Goal: Task Accomplishment & Management: Use online tool/utility

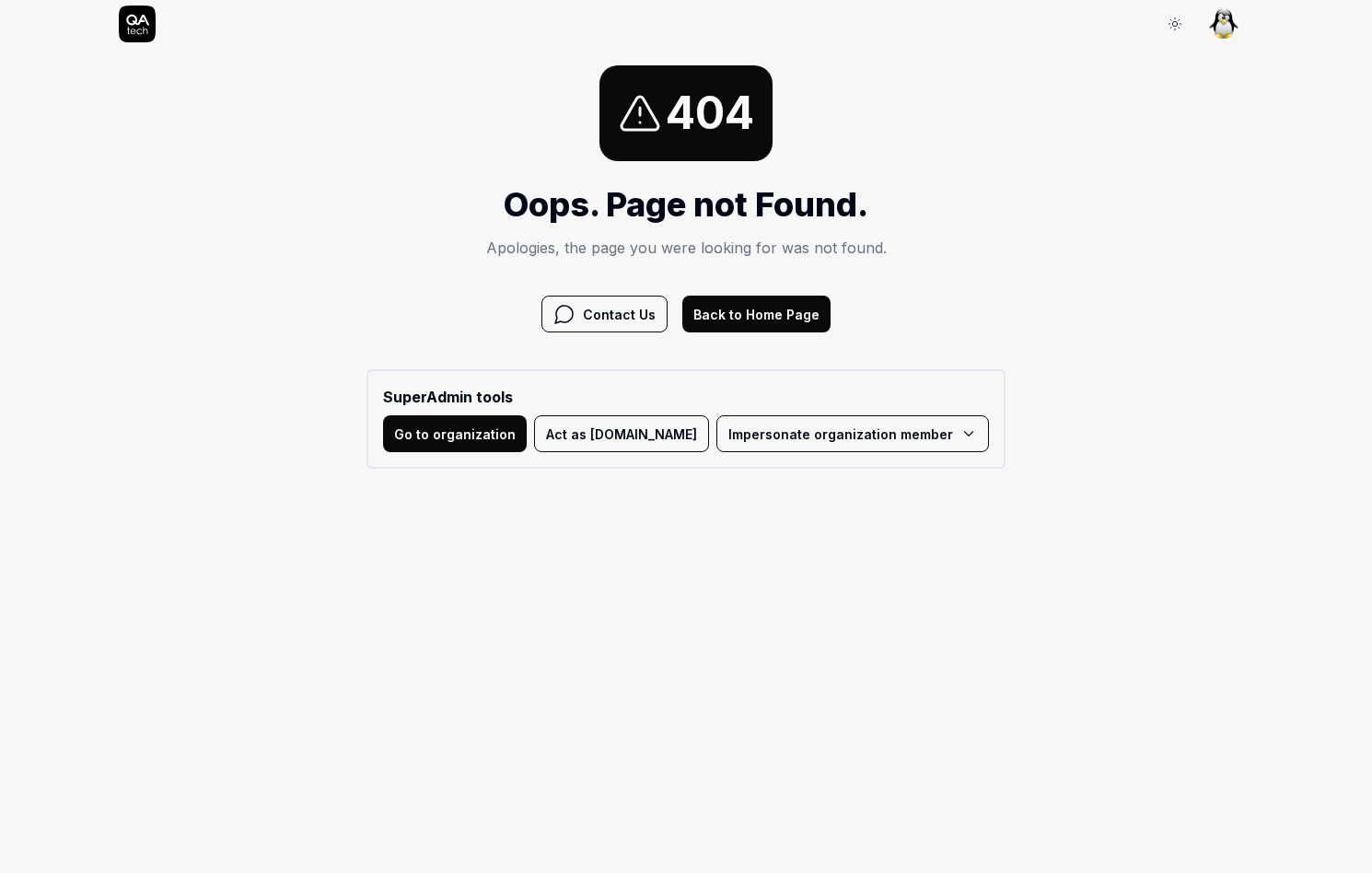
click at [745, 443] on html "Sign In Sign In 404 Oops. Page not Found. Apologies, the page you were looking …" at bounding box center [686, 242] width 1372 height 485
click at [769, 482] on link "QA.tech (hi@qa.tech) - Admin" at bounding box center [885, 477] width 412 height 40
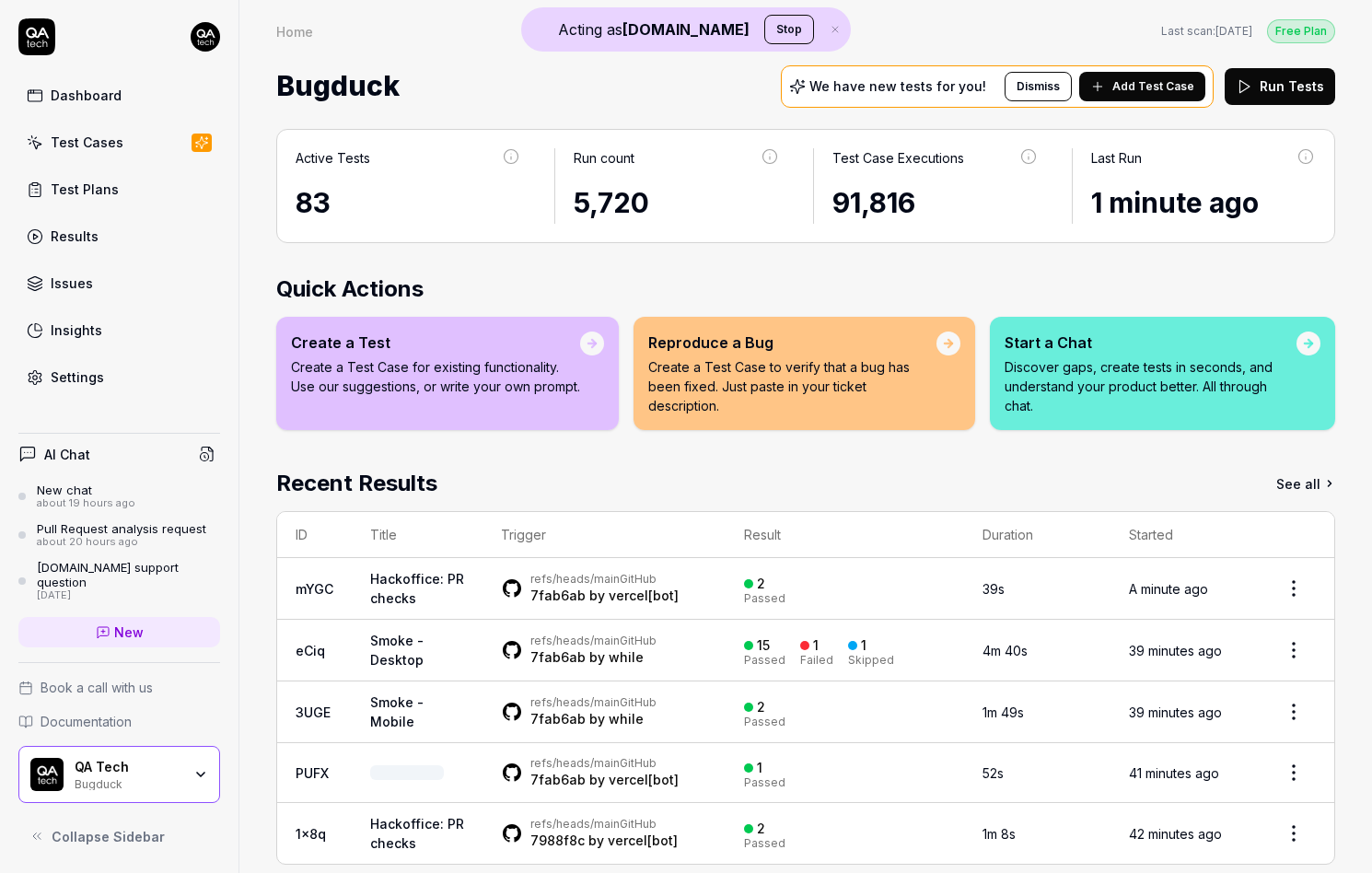
click at [119, 382] on link "Settings" at bounding box center [120, 377] width 202 height 36
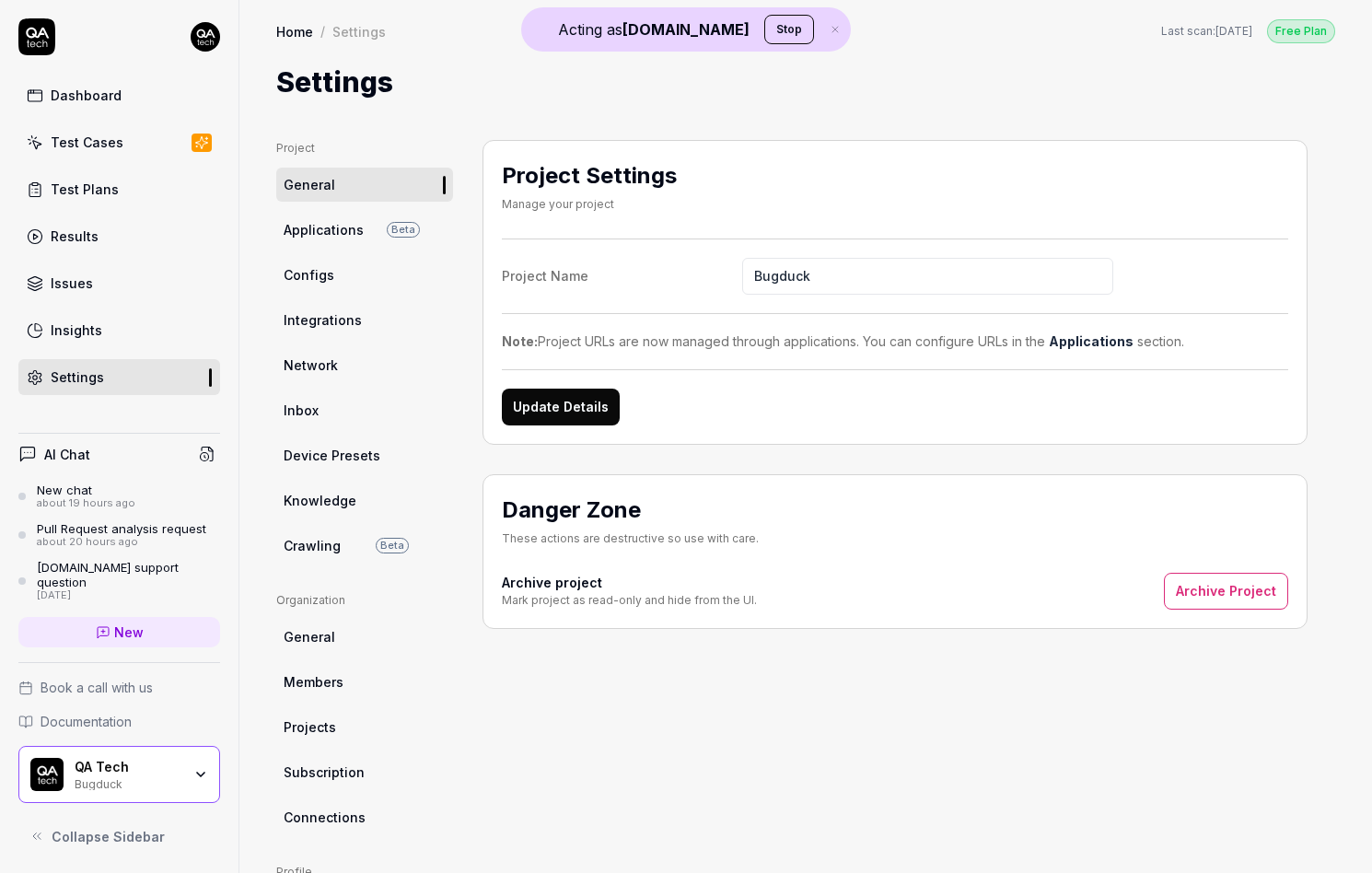
click at [315, 554] on link "Crawling Beta" at bounding box center [364, 545] width 177 height 34
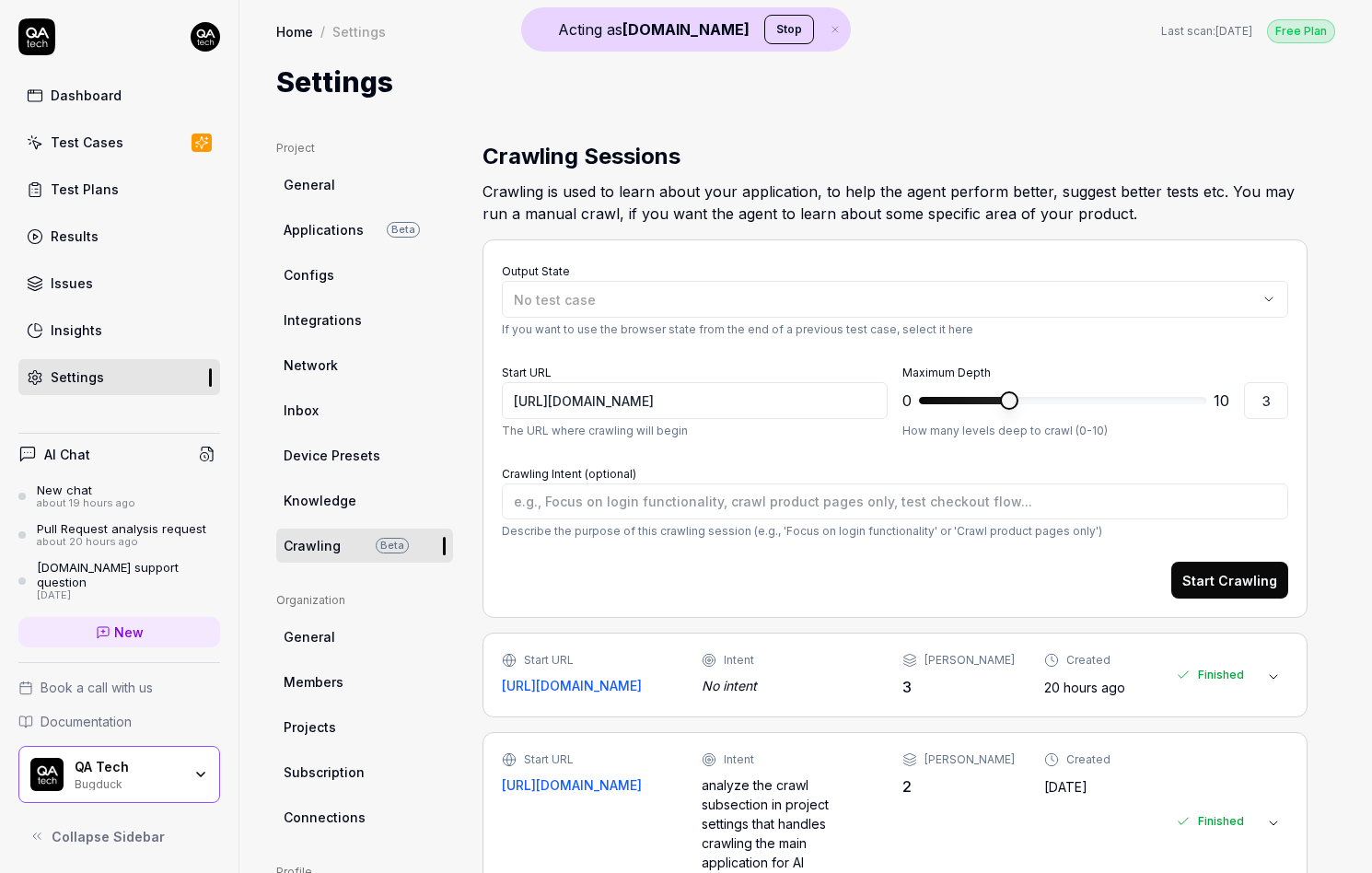
click at [744, 680] on div "No intent" at bounding box center [787, 685] width 170 height 20
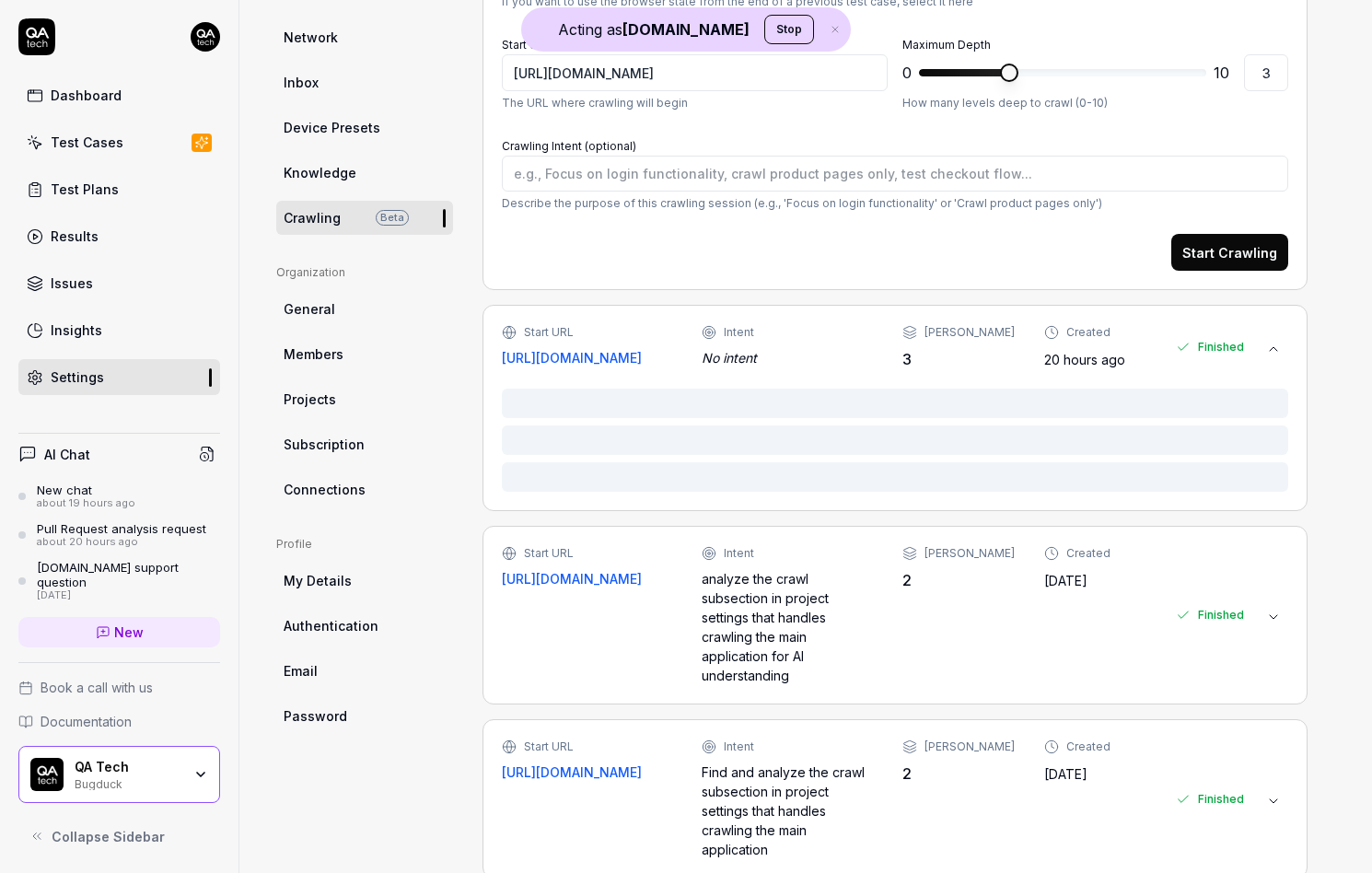
scroll to position [358, 0]
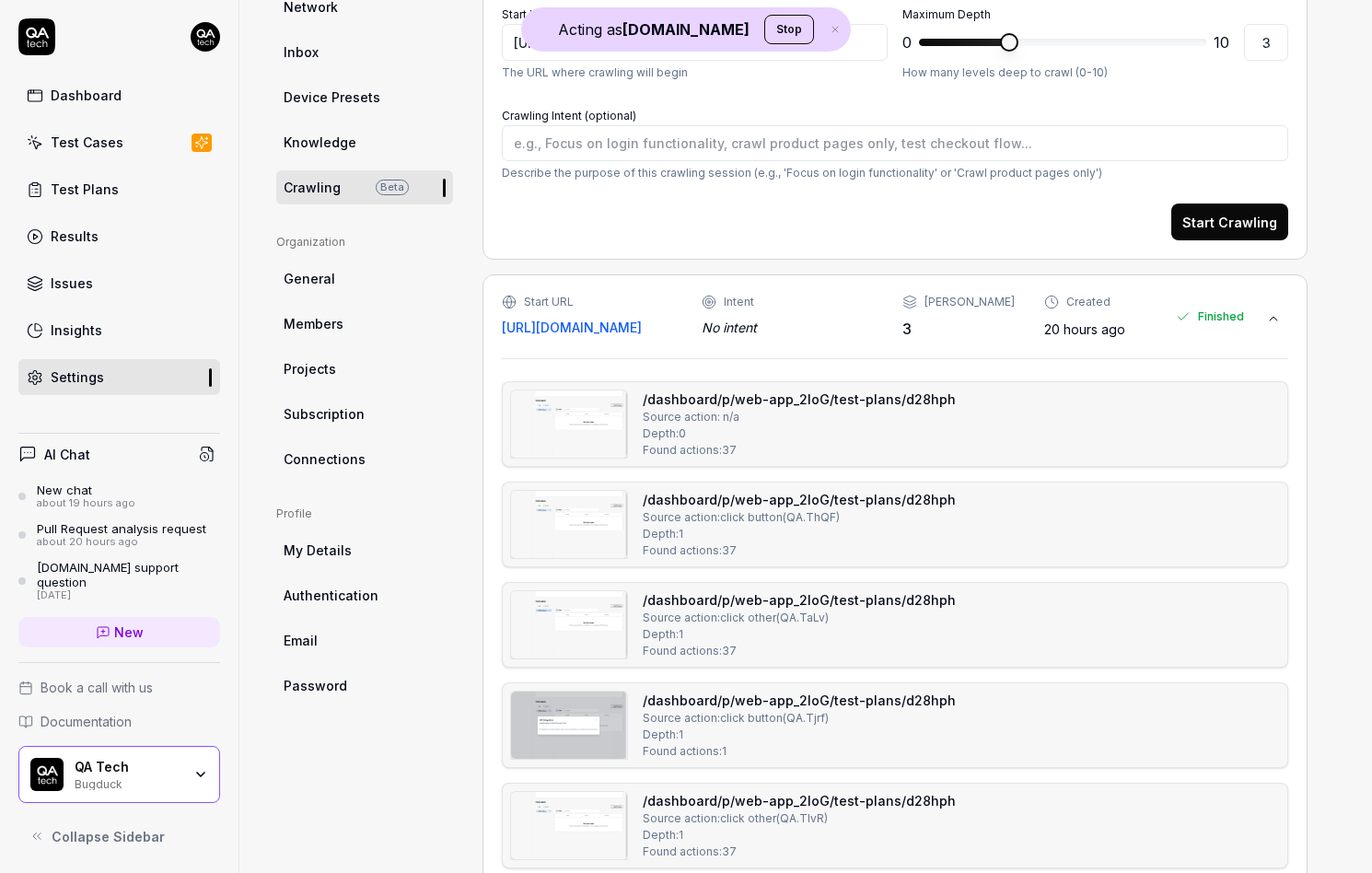
click at [582, 458] on img at bounding box center [569, 424] width 116 height 67
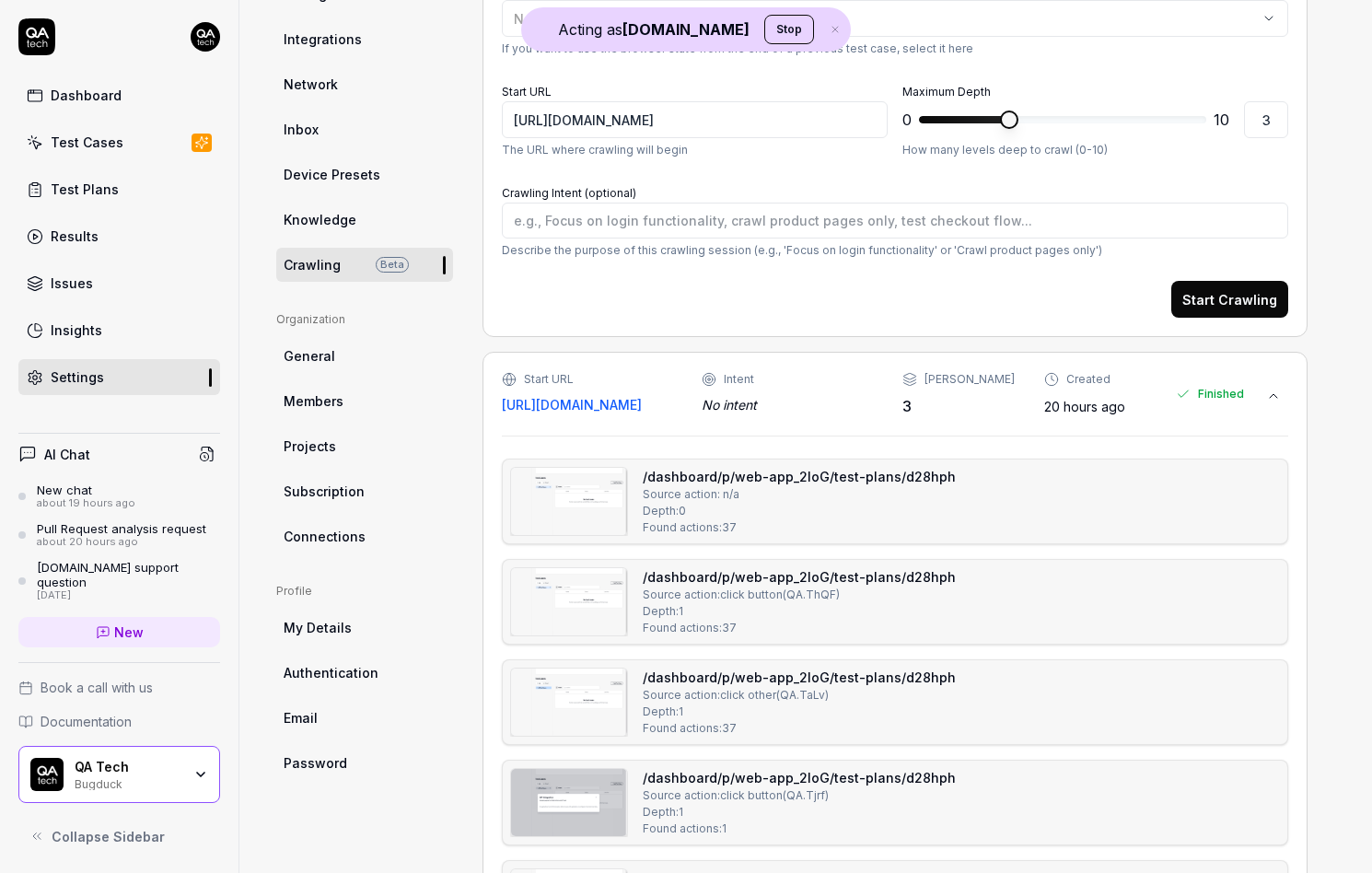
scroll to position [0, 0]
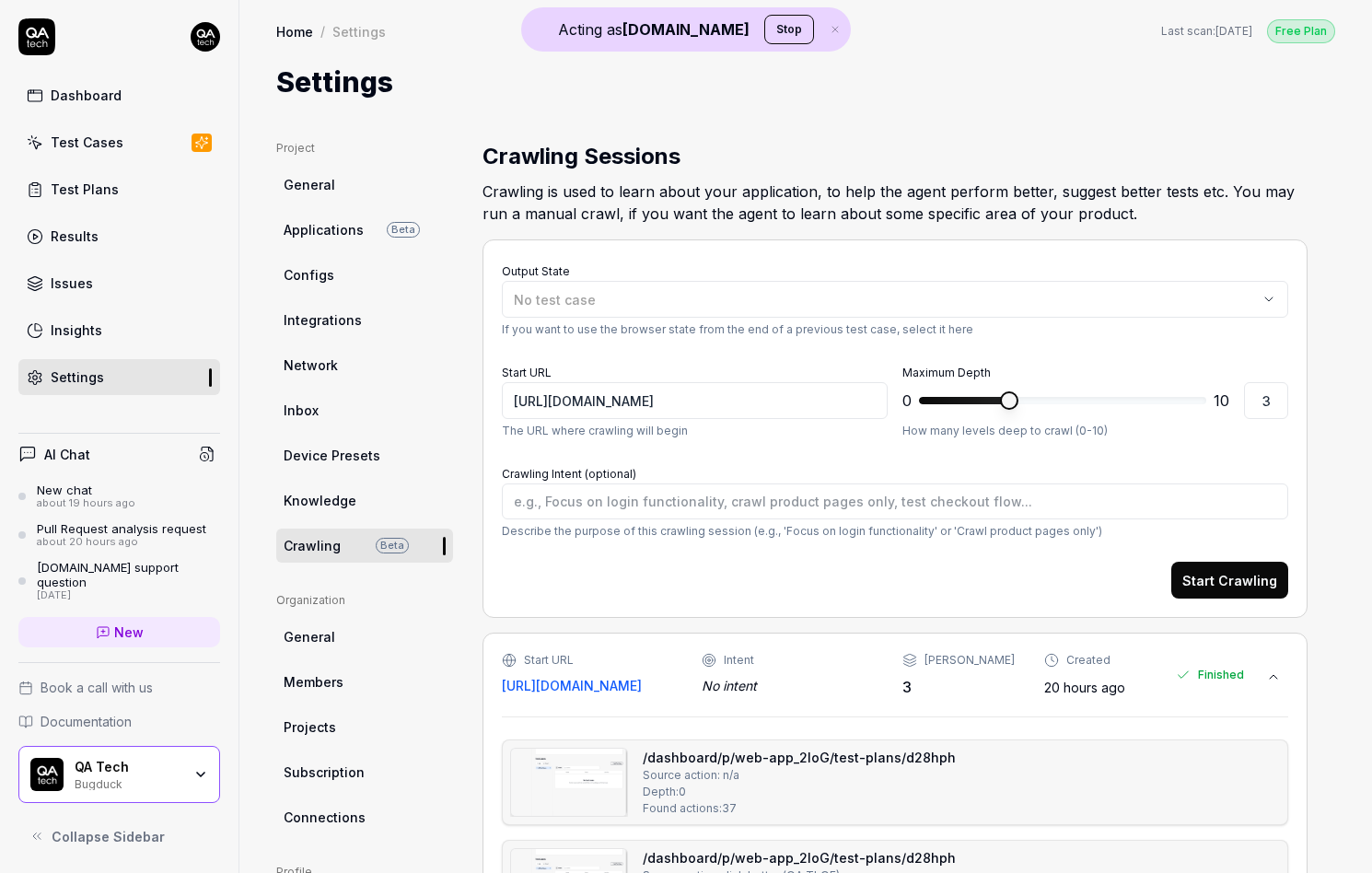
type textarea "*"
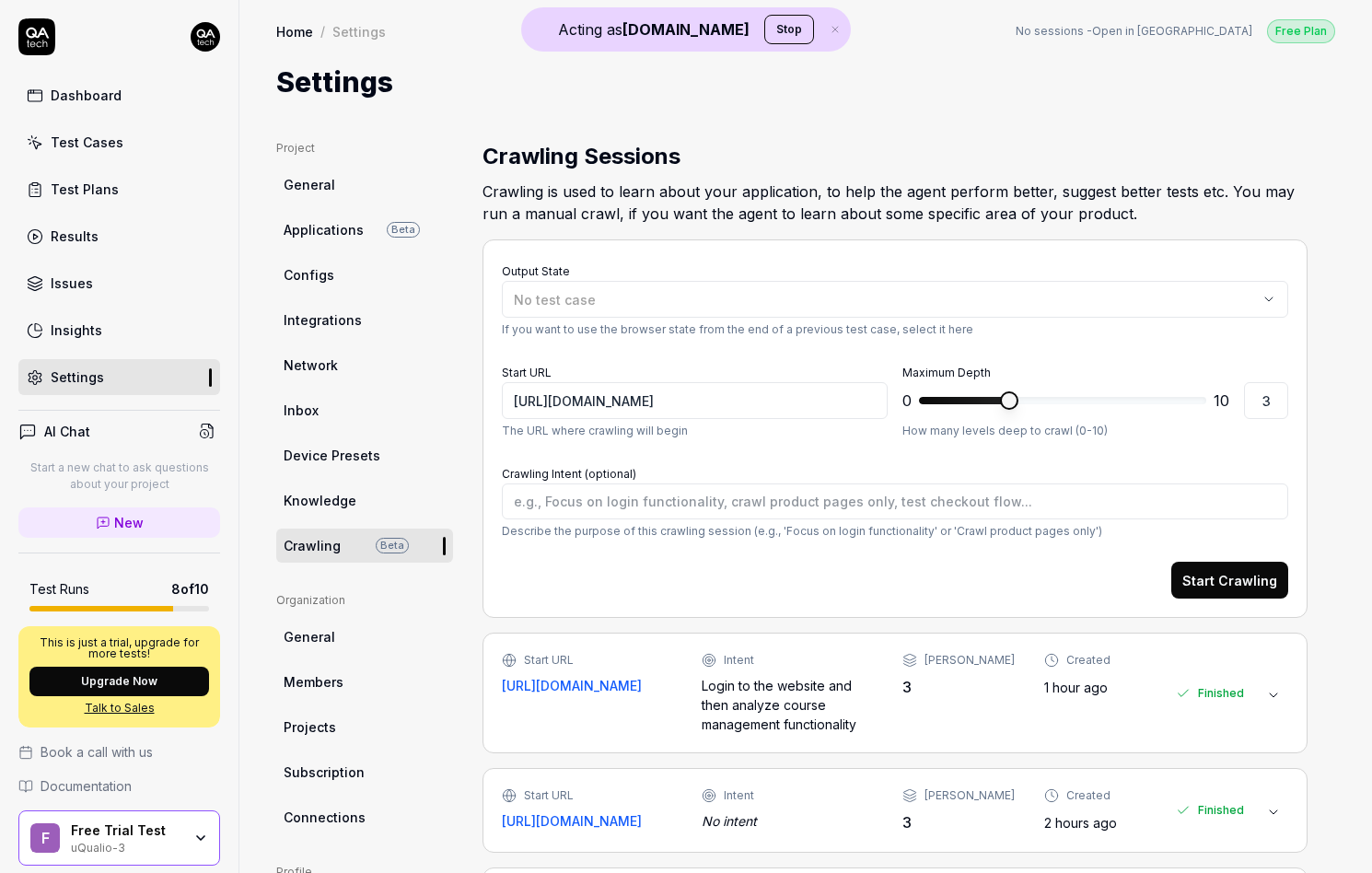
click at [773, 669] on div "Intent Login to the website and then analyze course management functionality" at bounding box center [787, 693] width 170 height 82
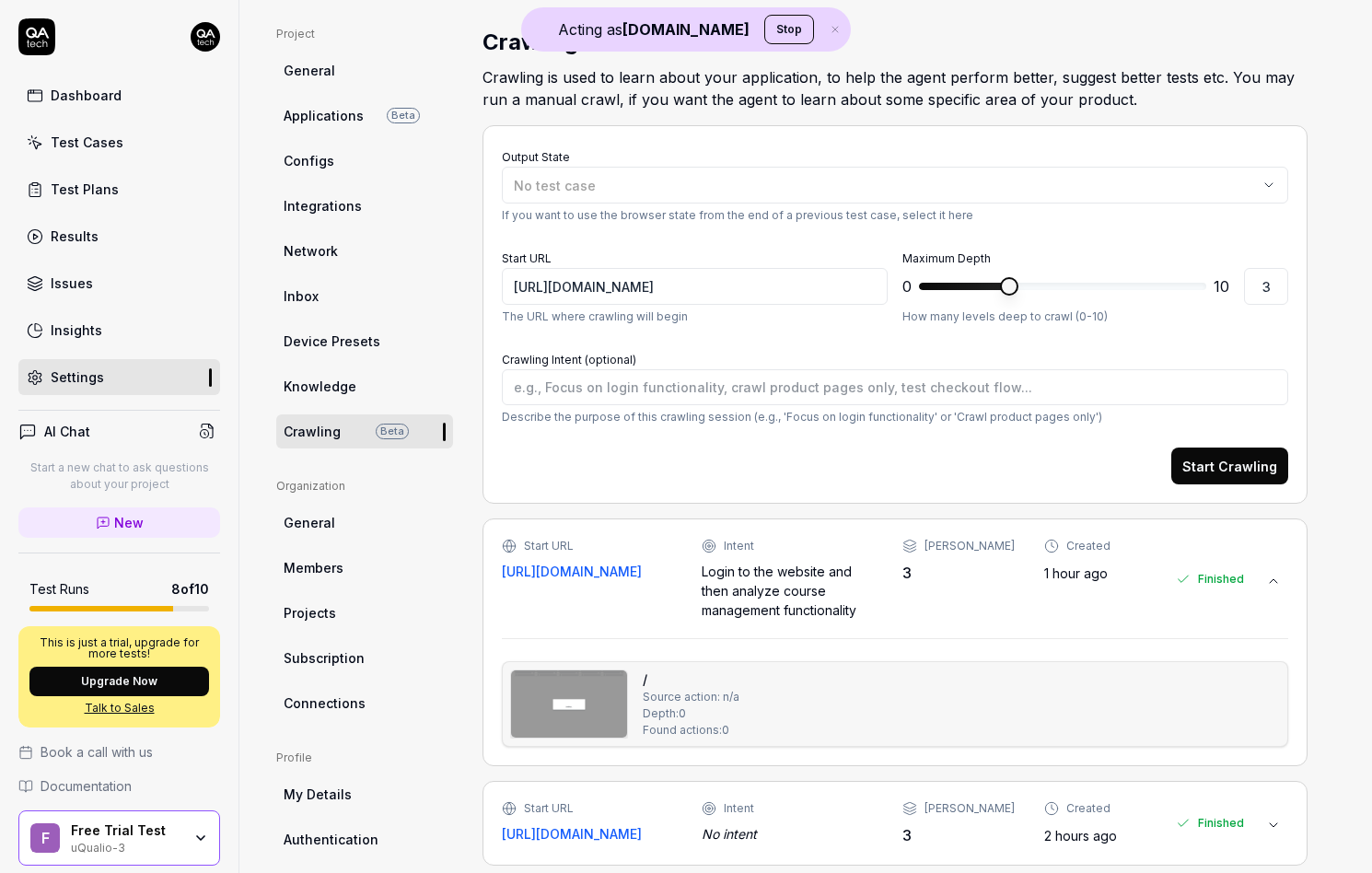
scroll to position [387, 0]
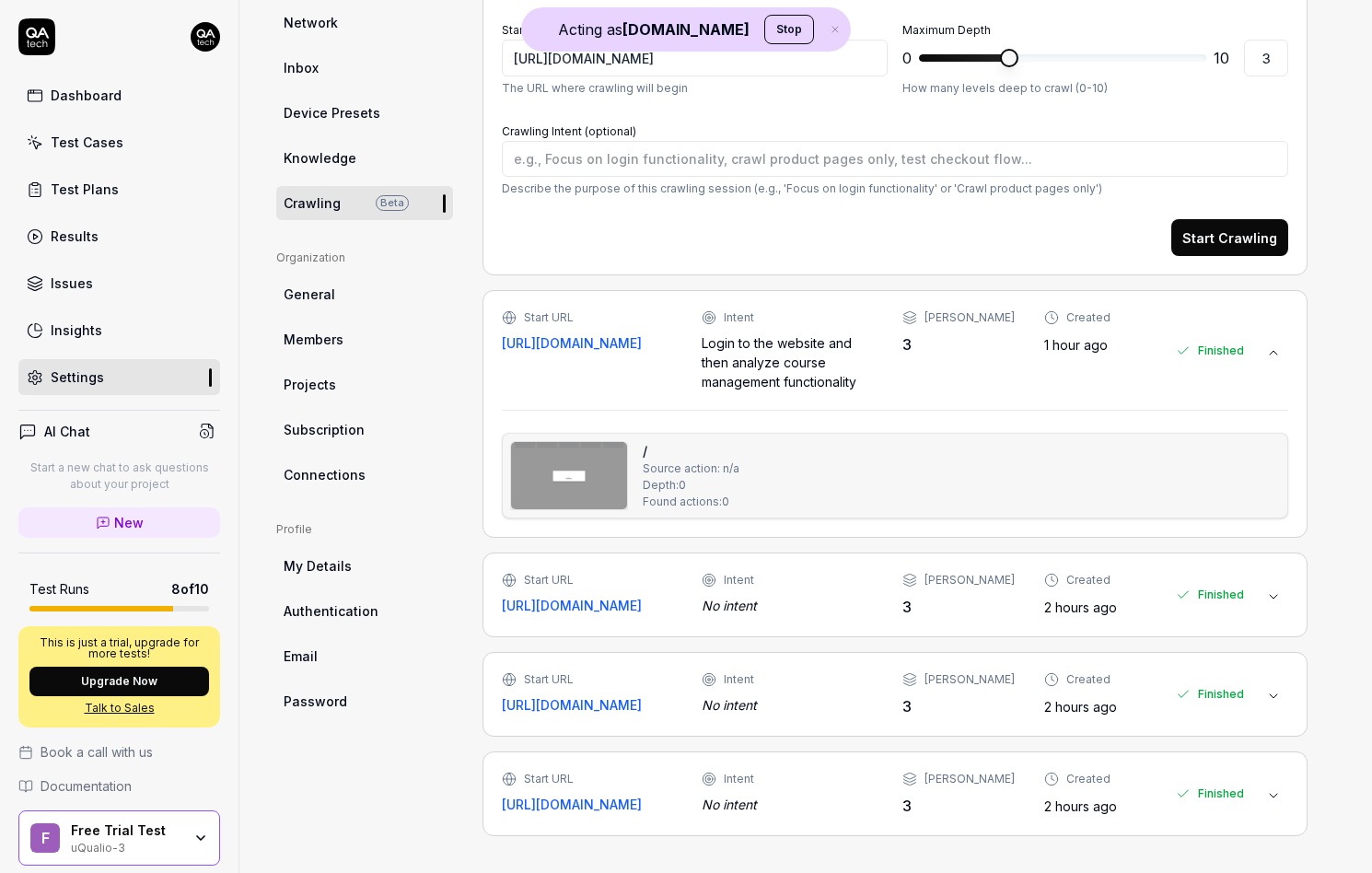
click at [593, 471] on div "Start URL https://issue606.development.uqualio.com/ Intent Login to the website…" at bounding box center [894, 413] width 824 height 248
click at [589, 451] on img at bounding box center [569, 476] width 116 height 67
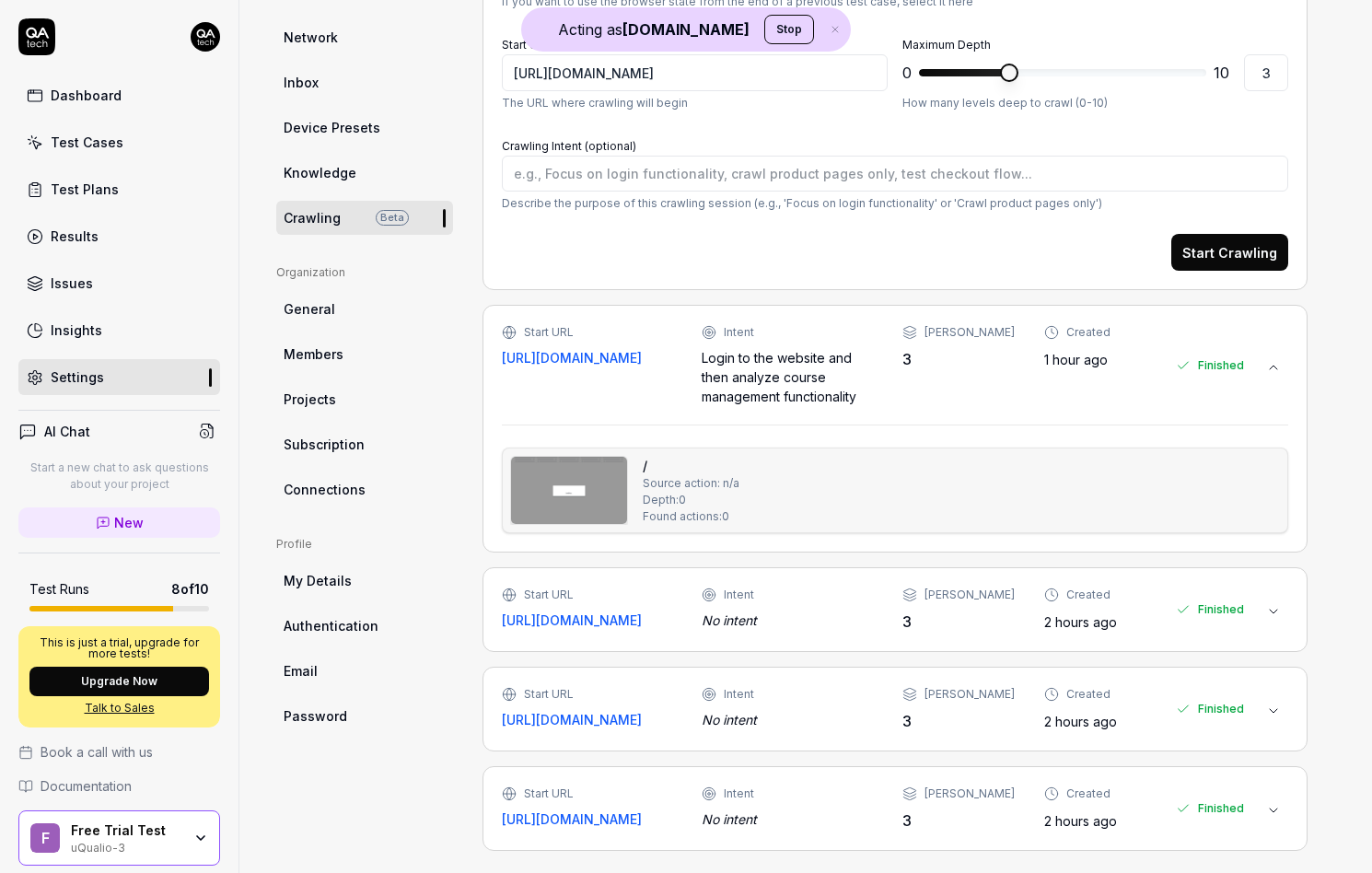
scroll to position [326, 0]
click at [583, 503] on img at bounding box center [569, 492] width 116 height 67
copy link "https://issue606.development.uqualio.com/"
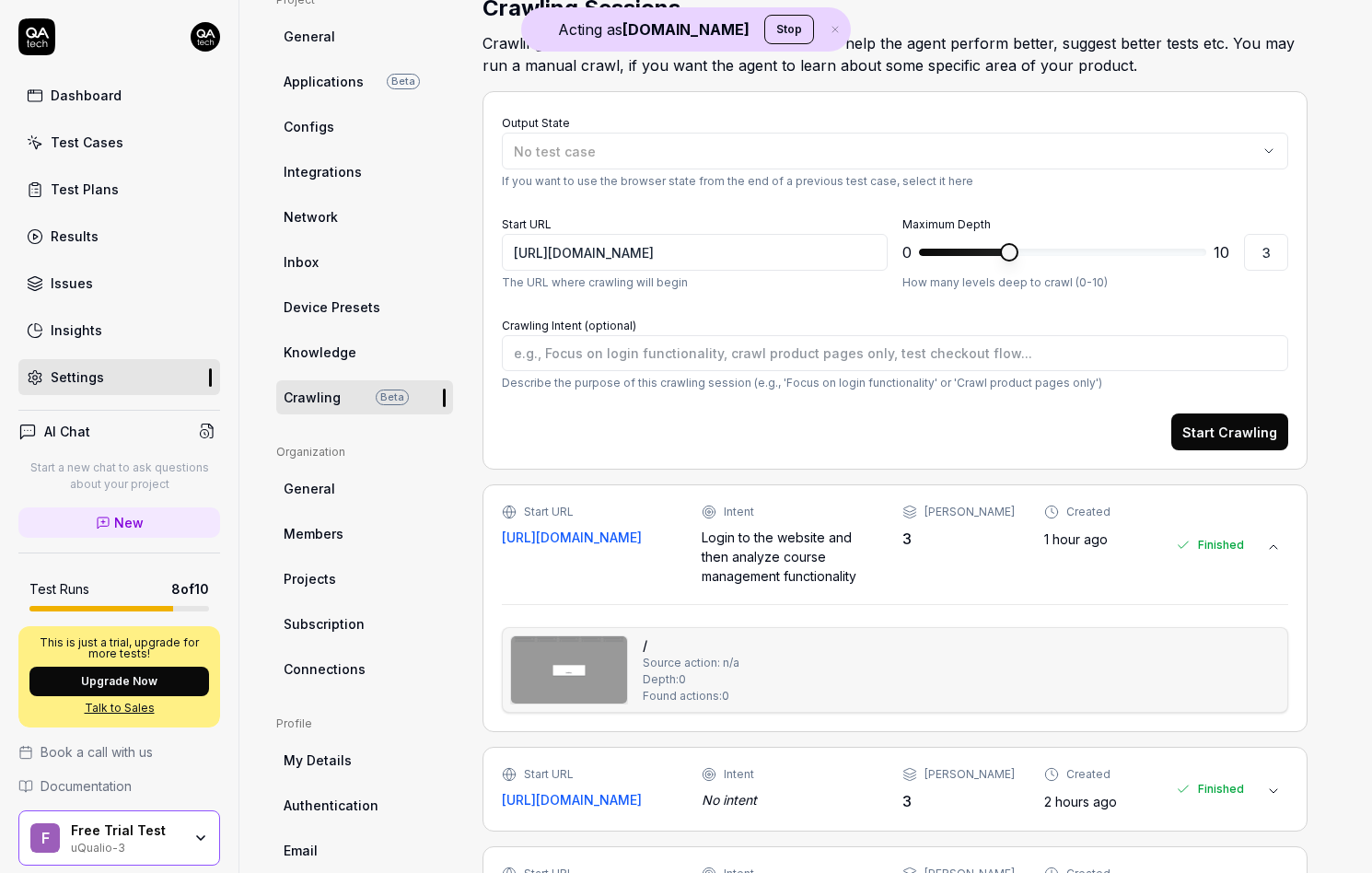
scroll to position [0, 0]
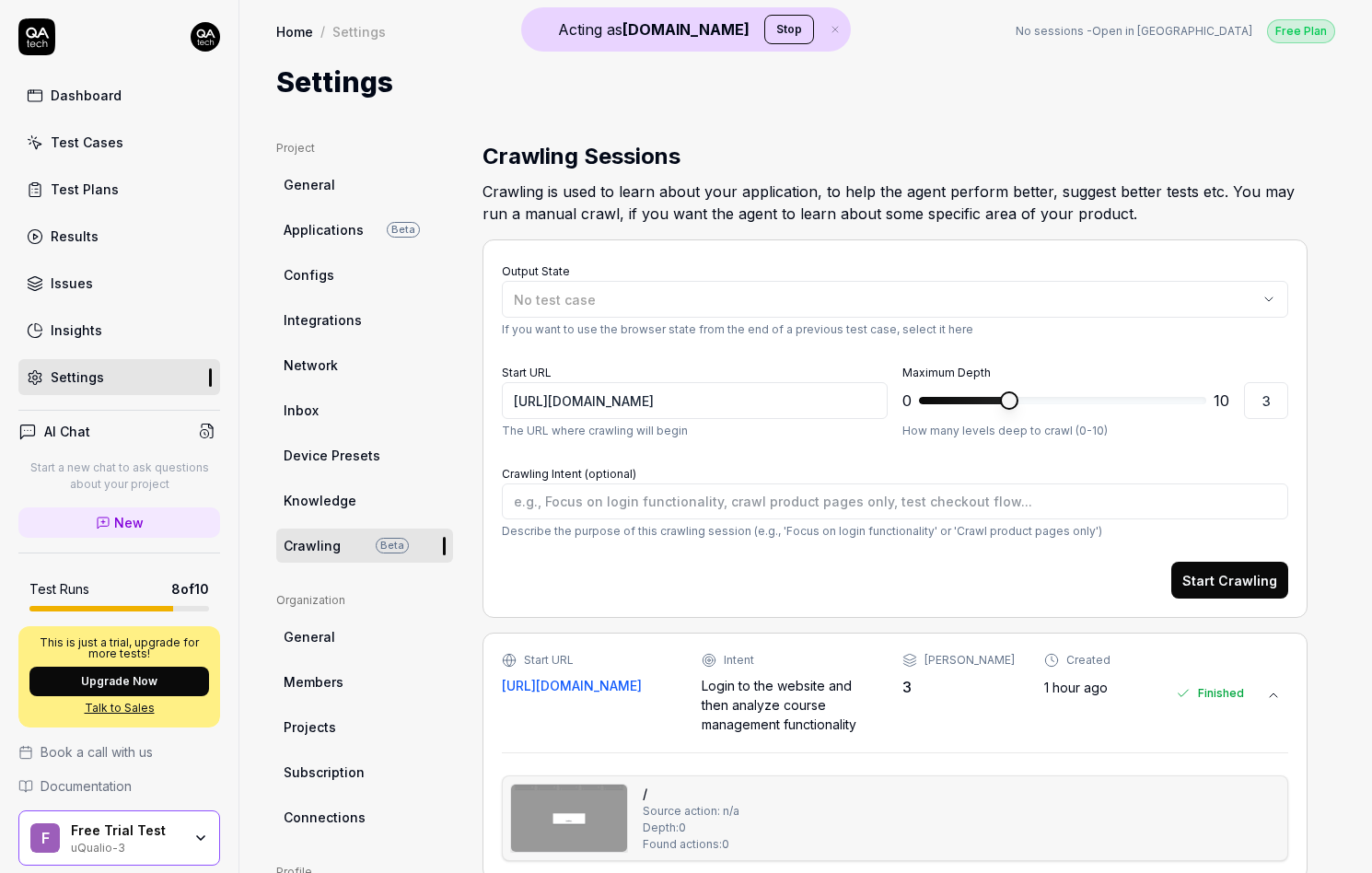
click at [93, 134] on div "Test Cases" at bounding box center [87, 142] width 73 height 20
click at [605, 406] on input "https://issue606.development.uqualio.com/" at bounding box center [694, 400] width 386 height 36
type textarea "*"
